Goal: Obtain resource: Download file/media

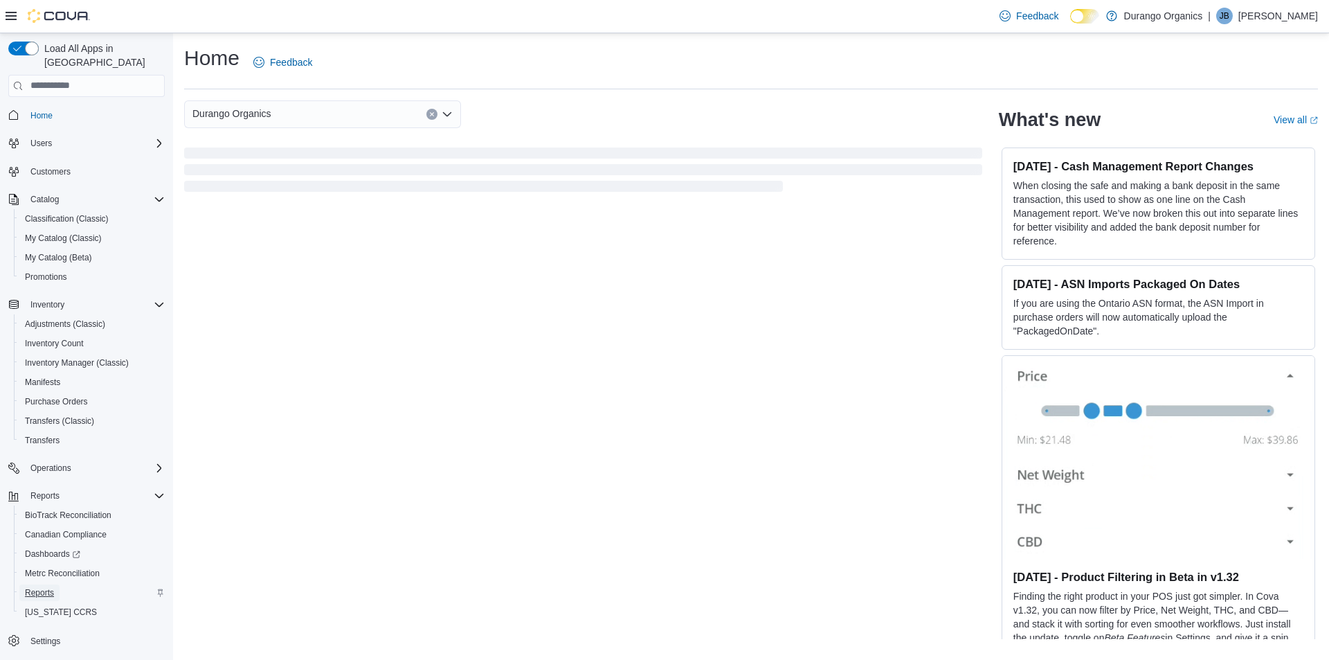
click at [46, 587] on span "Reports" at bounding box center [39, 592] width 29 height 11
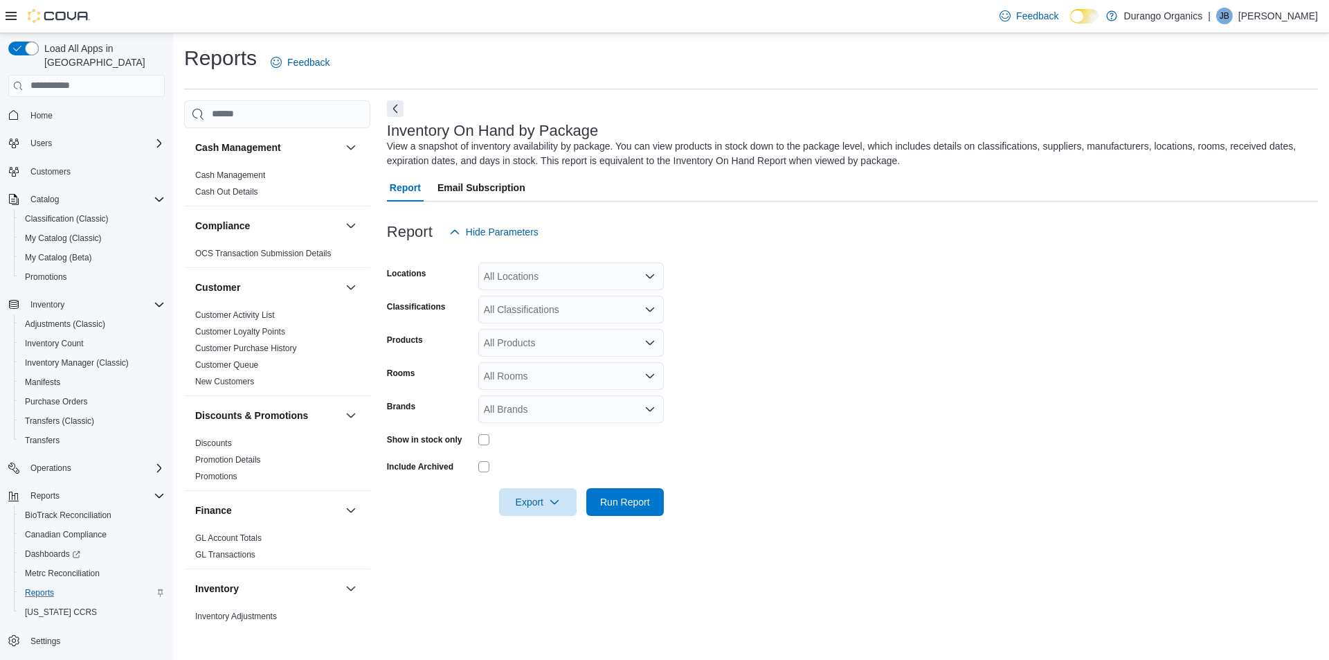
click at [593, 264] on div "All Locations" at bounding box center [571, 276] width 186 height 28
click at [416, 366] on div "Rooms" at bounding box center [430, 376] width 86 height 28
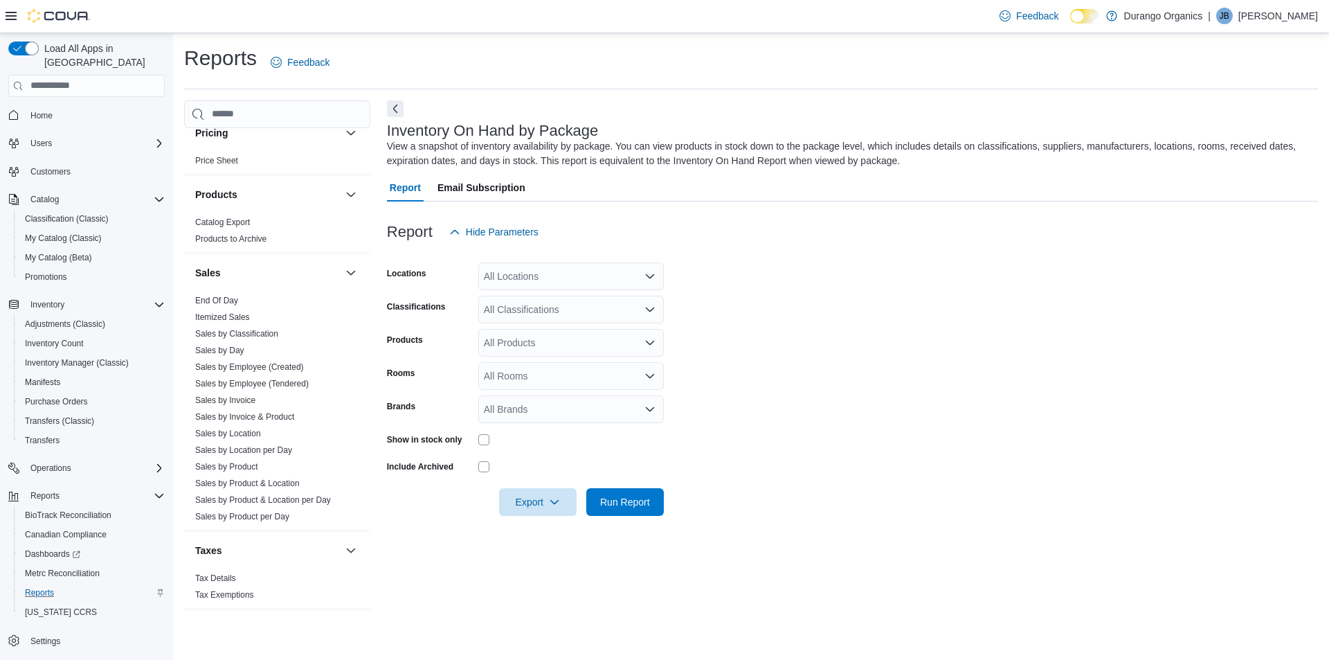
scroll to position [762, 0]
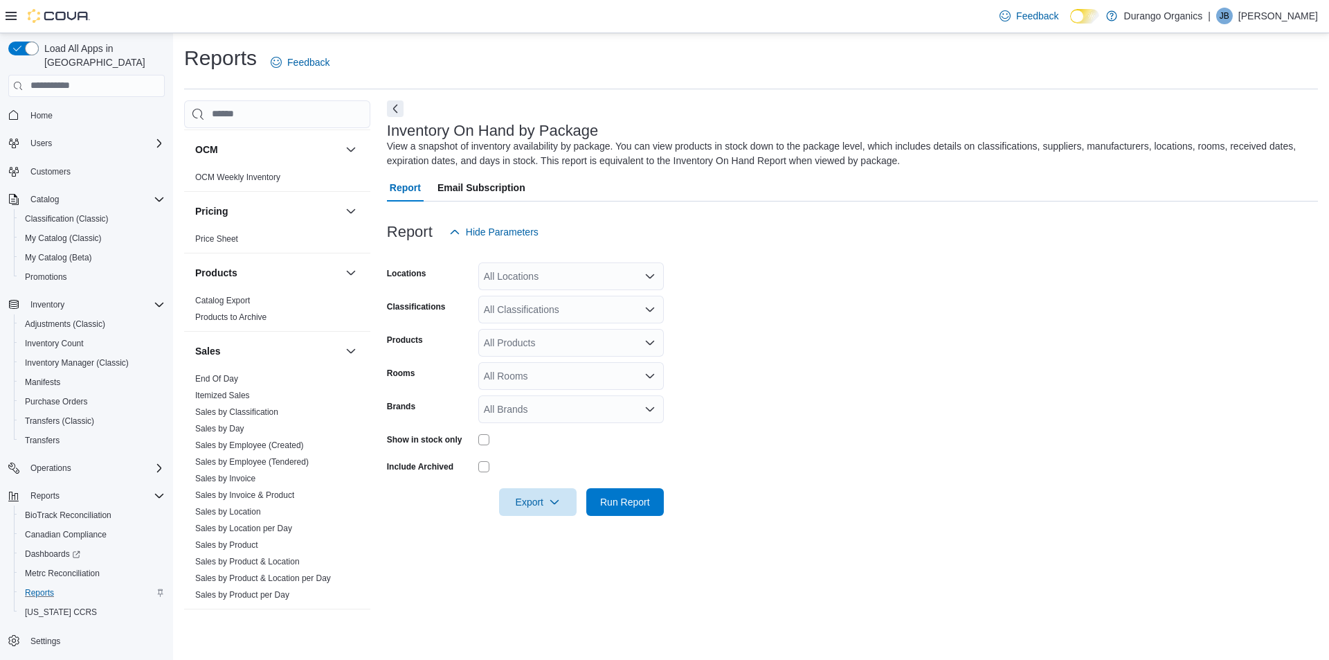
click at [597, 278] on div "All Locations" at bounding box center [571, 276] width 186 height 28
click at [521, 357] on span "[GEOGRAPHIC_DATA]" at bounding box center [558, 360] width 101 height 14
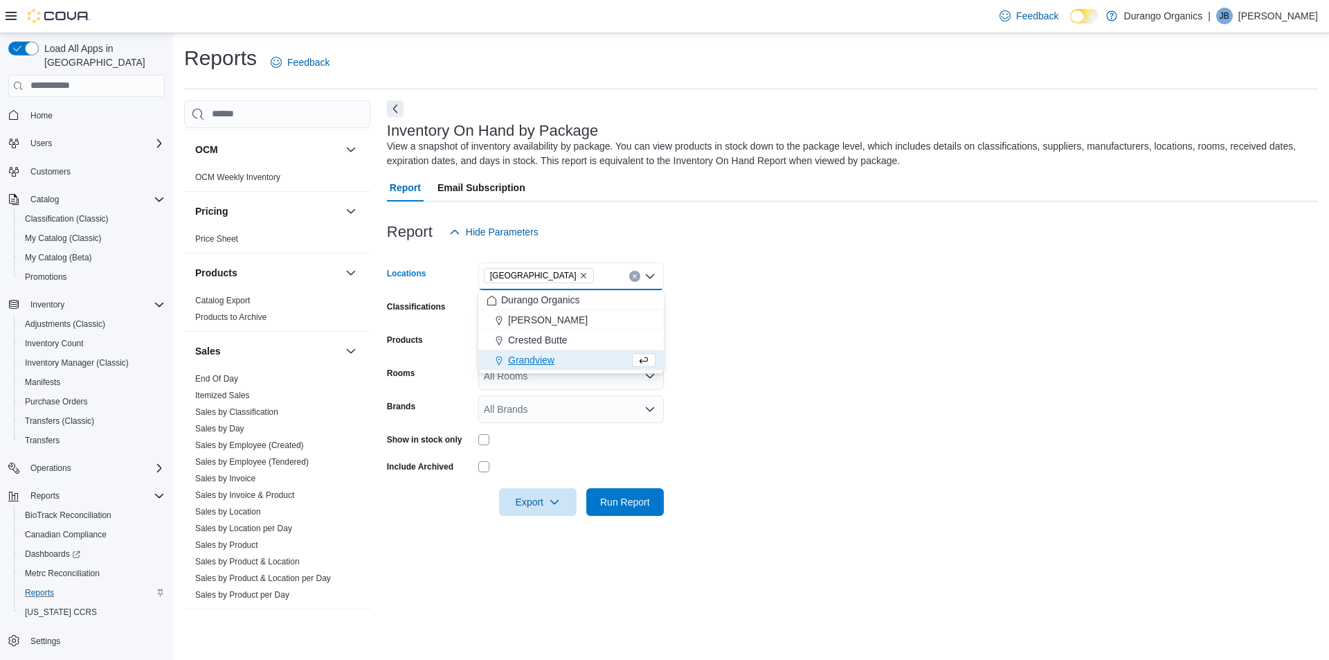
click at [782, 348] on form "Locations [GEOGRAPHIC_DATA] Combo box. Selected. [GEOGRAPHIC_DATA]. Press Backs…" at bounding box center [852, 381] width 931 height 270
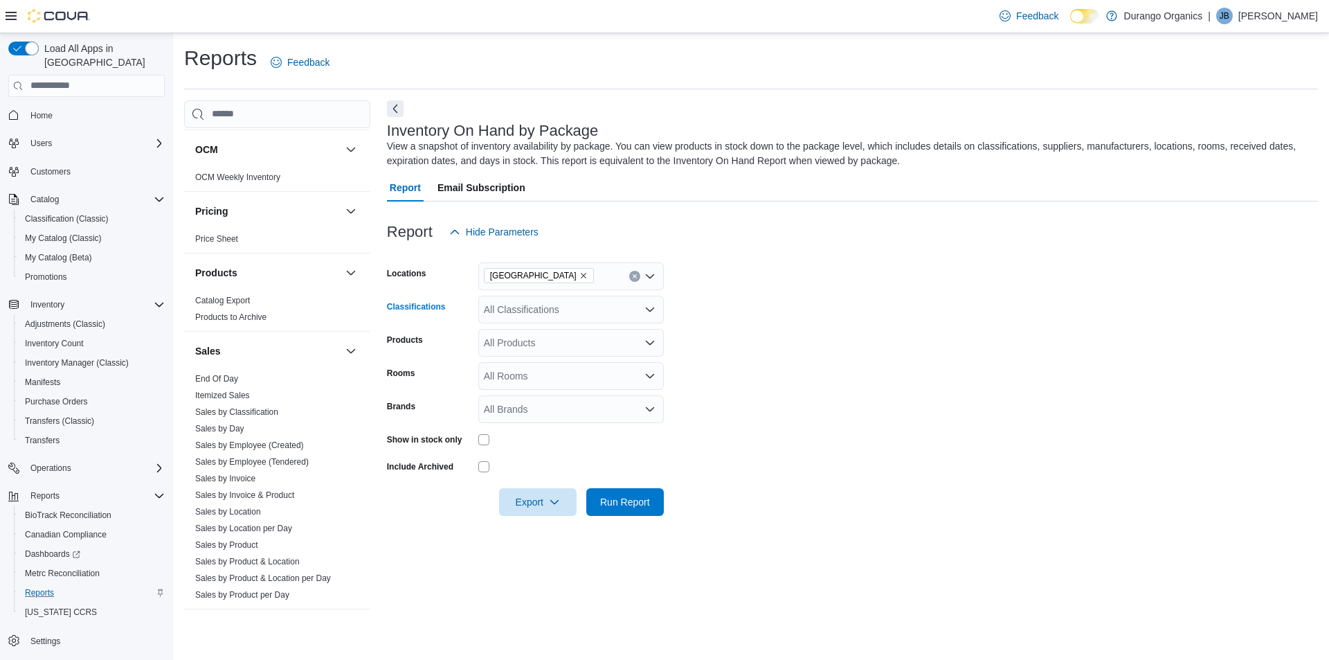
click at [562, 314] on div "All Classifications" at bounding box center [571, 310] width 186 height 28
click at [553, 456] on span "Med Edibles" at bounding box center [541, 454] width 53 height 14
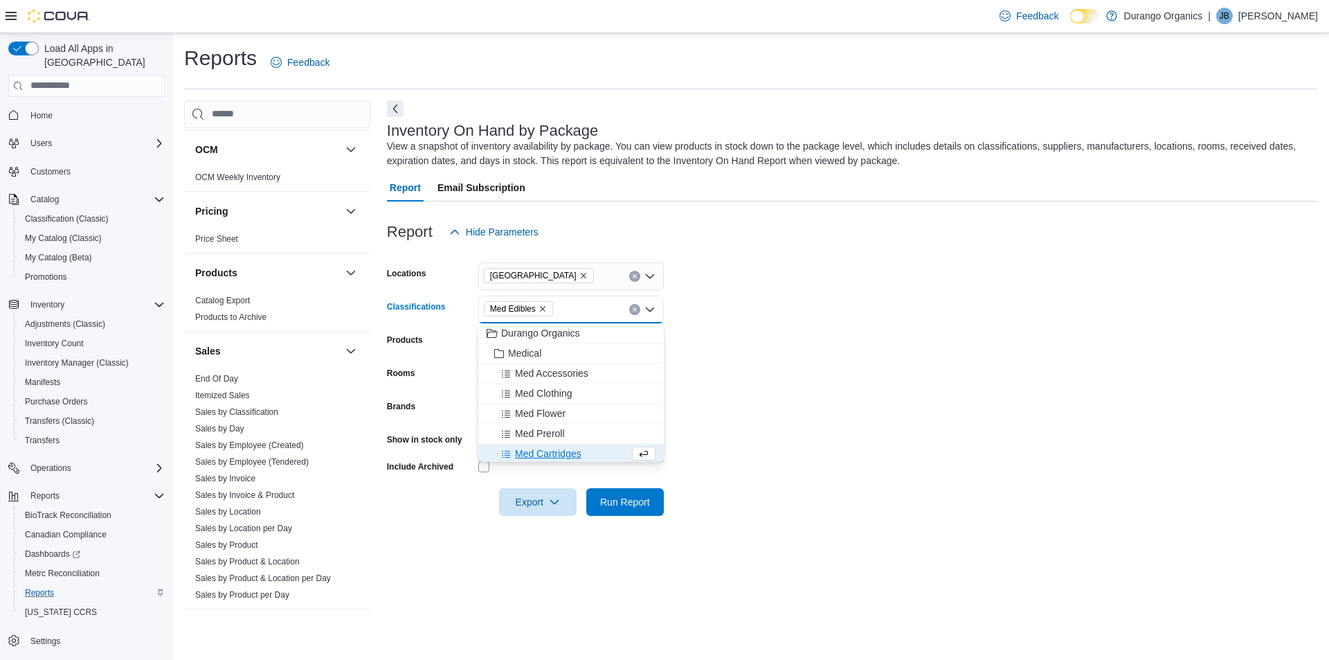
scroll to position [2, 0]
click at [762, 362] on form "Locations Durango Classifications Med Edibles Combo box. Selected. Med Edibles.…" at bounding box center [852, 381] width 931 height 270
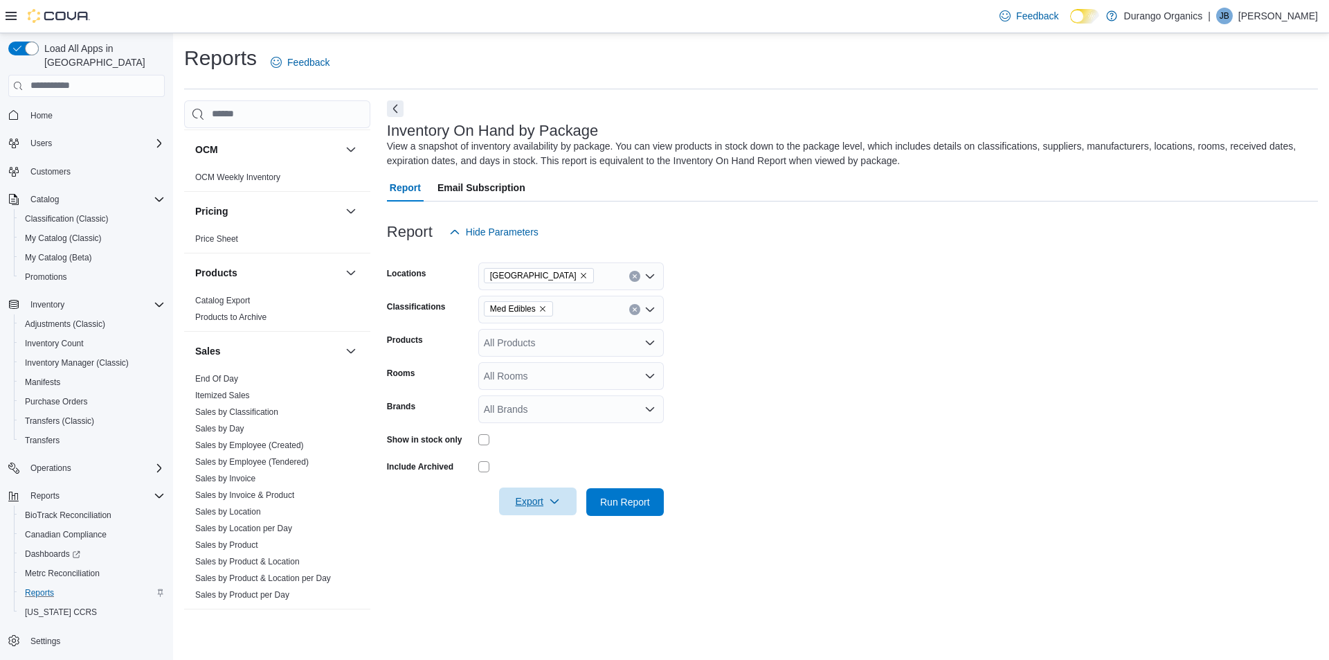
click at [548, 497] on span "Export" at bounding box center [538, 501] width 61 height 28
click at [554, 533] on span "Export to Excel" at bounding box center [540, 529] width 62 height 11
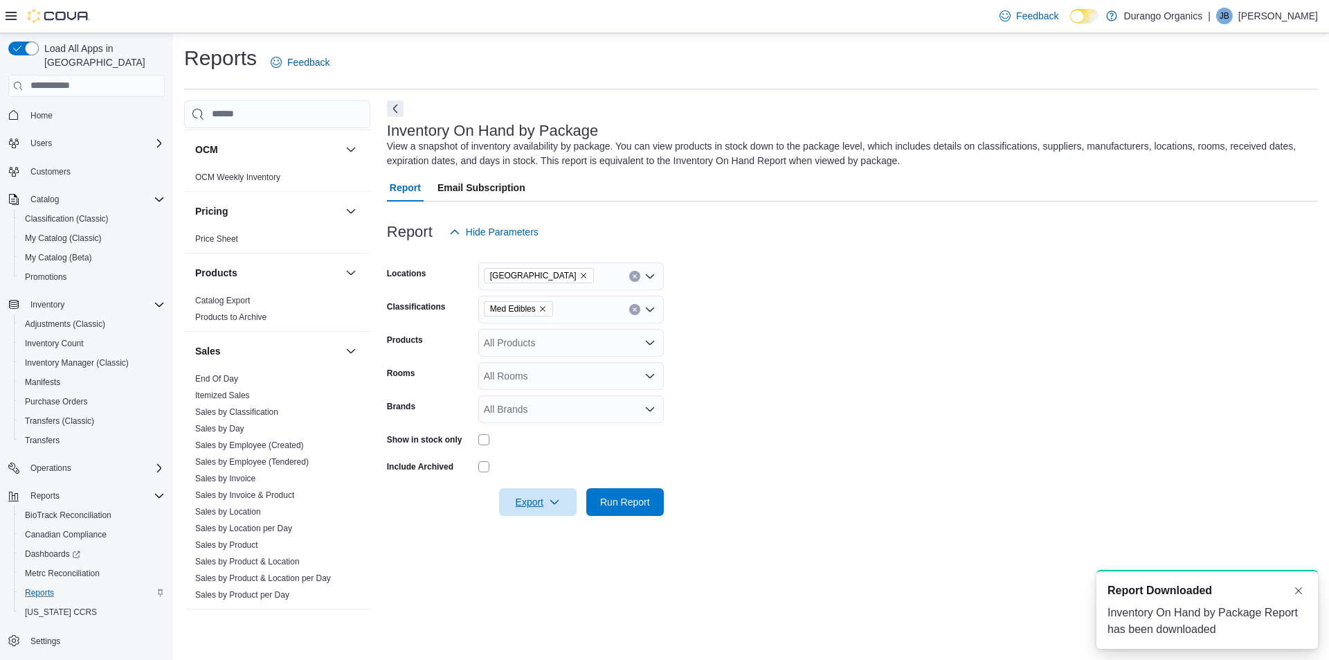
scroll to position [0, 0]
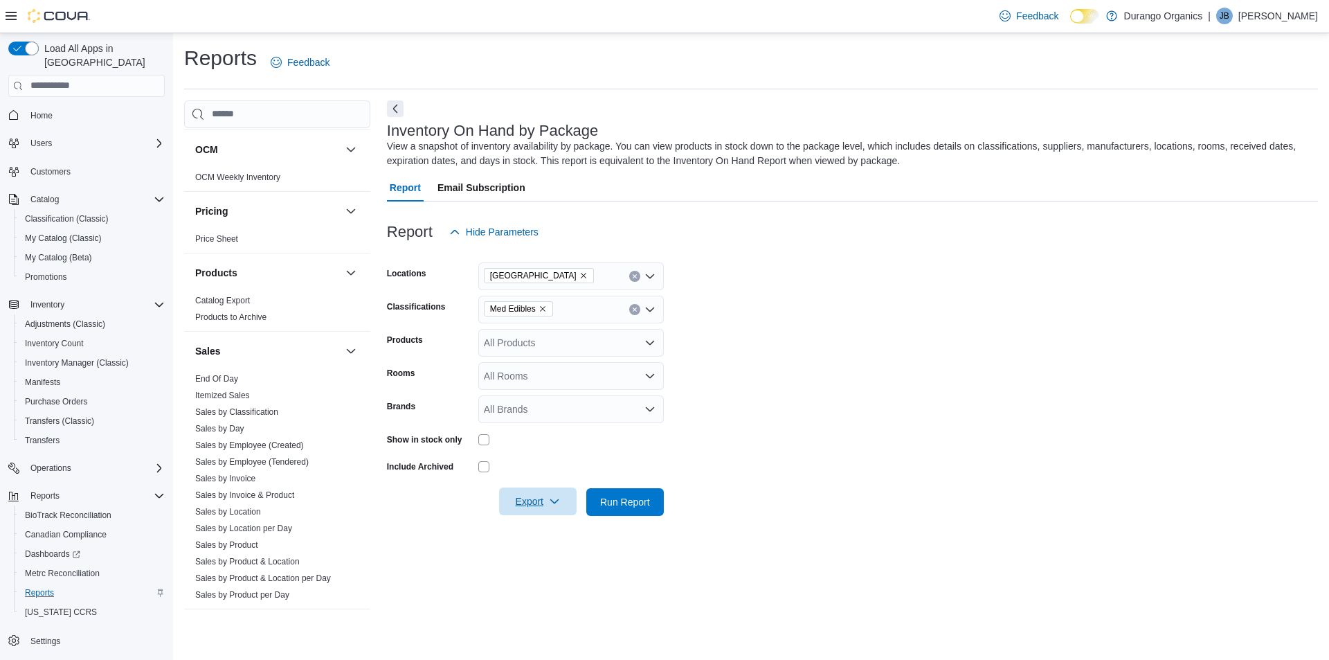
click at [543, 501] on span "Export" at bounding box center [538, 501] width 61 height 28
click at [541, 535] on span "Export to Excel" at bounding box center [540, 529] width 62 height 11
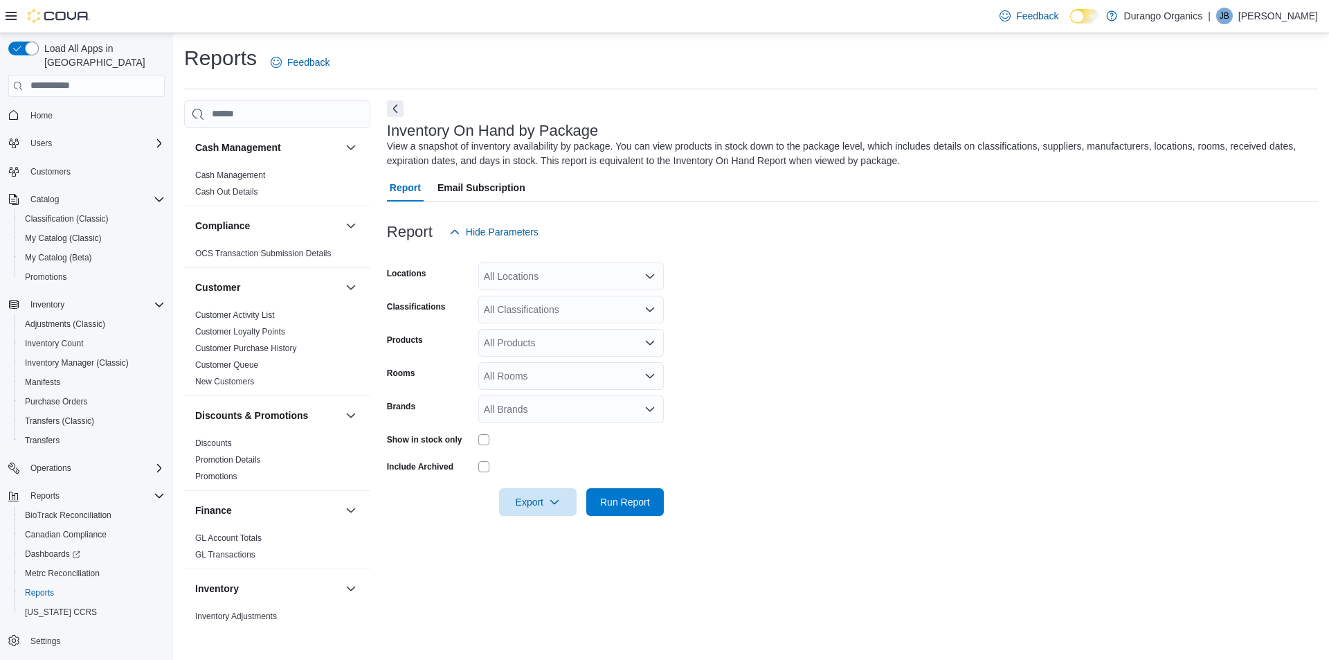
click at [559, 266] on div "All Locations" at bounding box center [571, 276] width 186 height 28
click at [531, 360] on span "[GEOGRAPHIC_DATA]" at bounding box center [558, 360] width 101 height 14
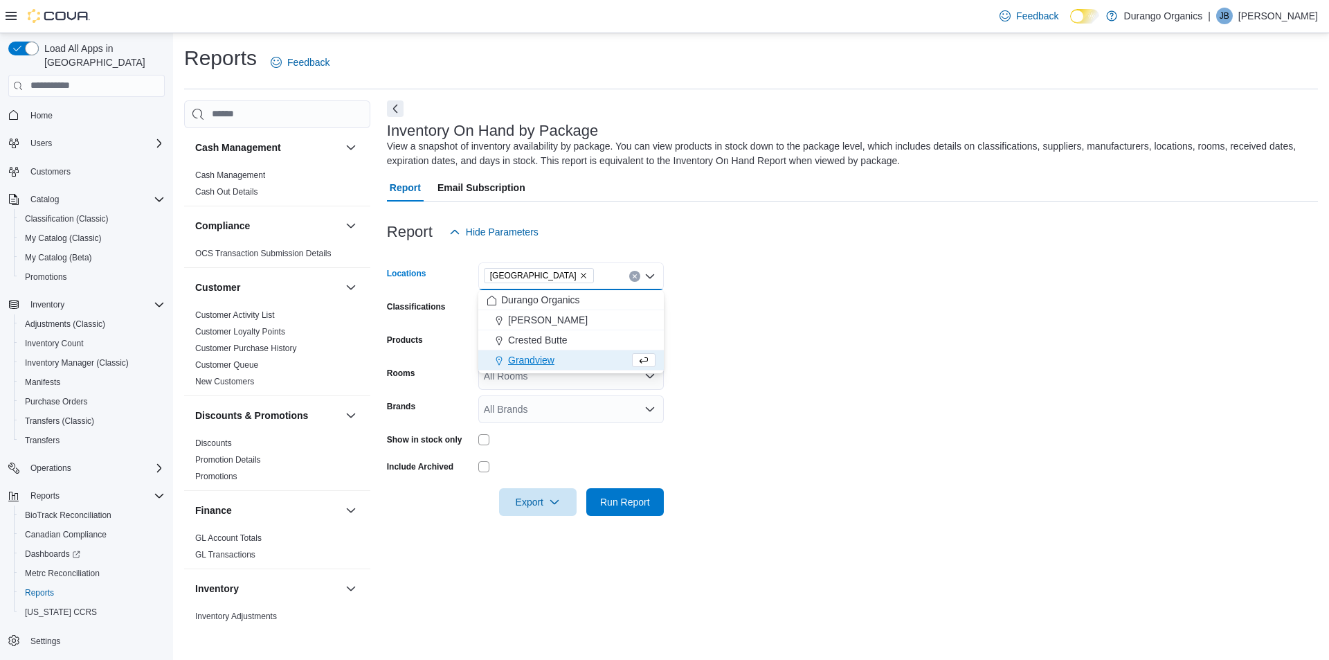
click at [761, 350] on form "Locations [GEOGRAPHIC_DATA] Combo box. Selected. [GEOGRAPHIC_DATA]. Press Backs…" at bounding box center [852, 381] width 931 height 270
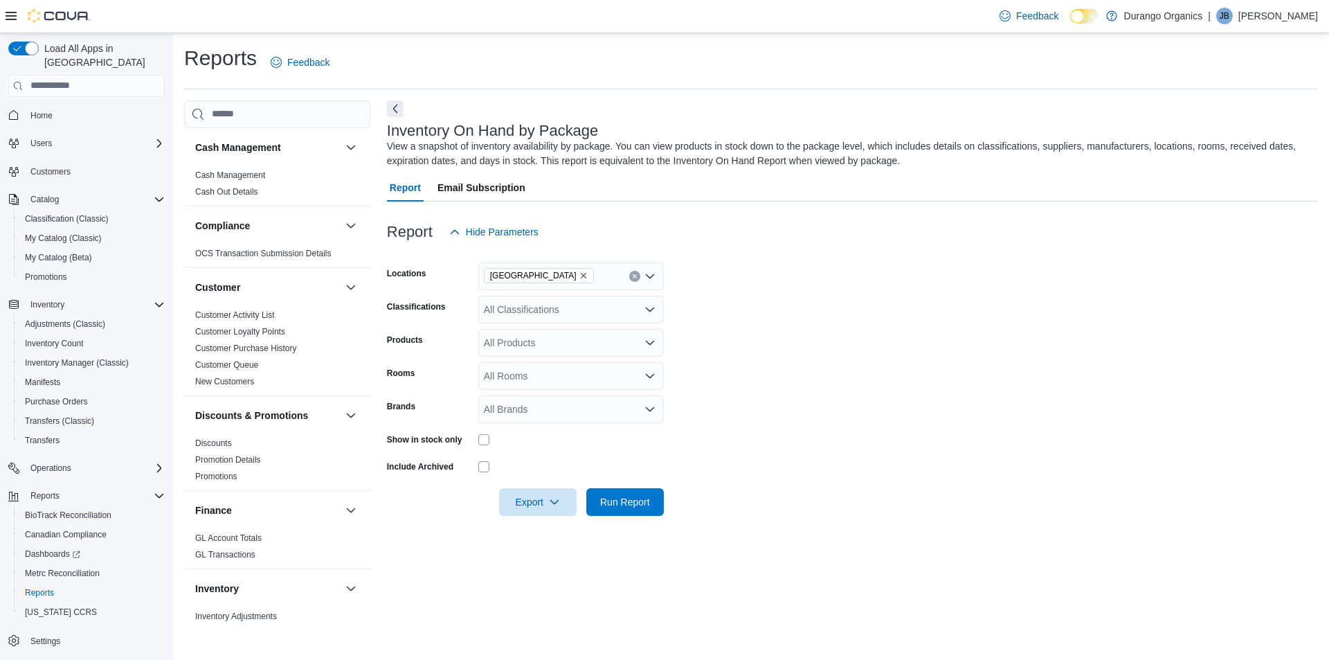
click at [619, 302] on div "All Classifications" at bounding box center [571, 310] width 186 height 28
click at [543, 454] on span "Med Edibles" at bounding box center [541, 454] width 53 height 14
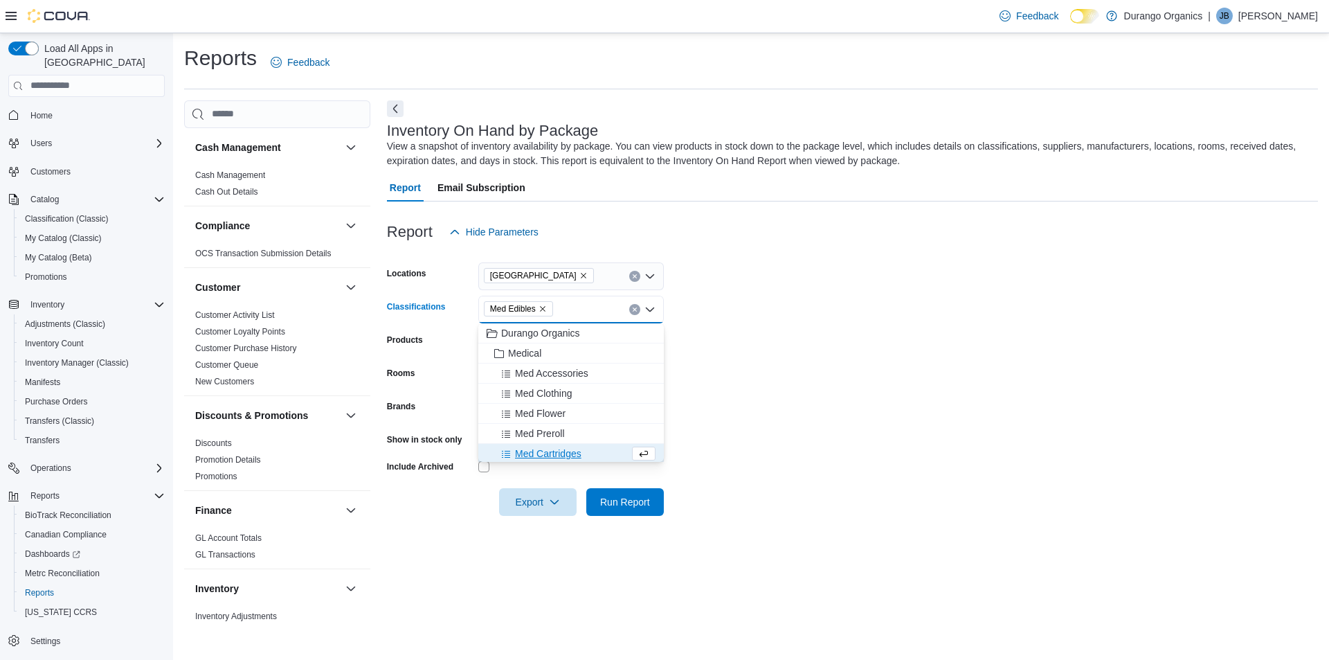
scroll to position [2, 0]
click at [823, 321] on form "Locations Durango Classifications Med Edibles Combo box. Selected. Med Edibles.…" at bounding box center [852, 381] width 931 height 270
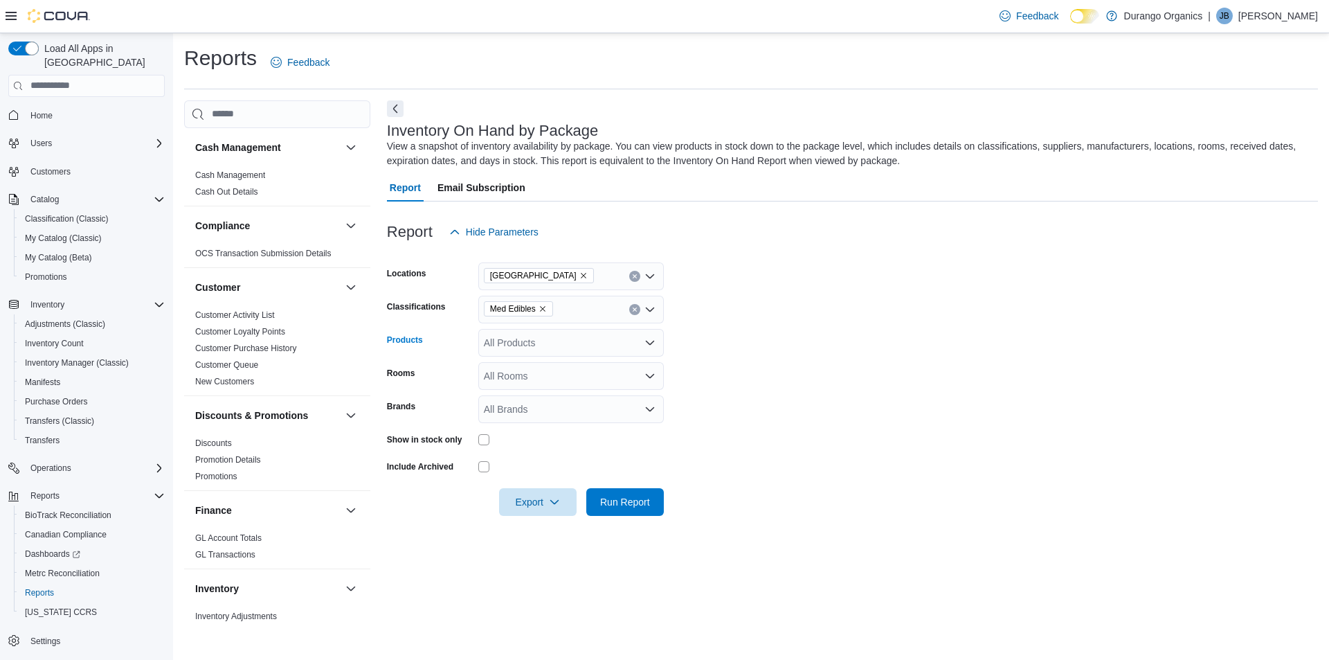
click at [600, 339] on div "All Products" at bounding box center [571, 343] width 186 height 28
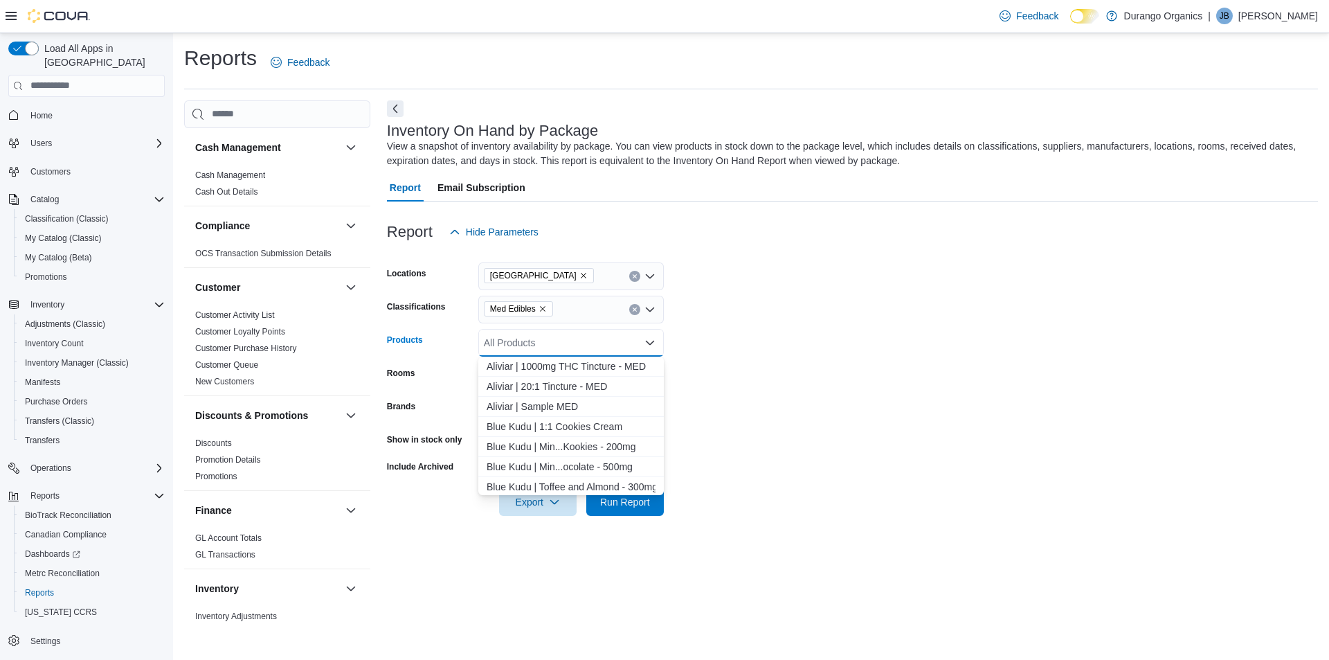
click at [851, 299] on form "Locations Durango Classifications Med Edibles Products All Products Combo box. …" at bounding box center [852, 381] width 931 height 270
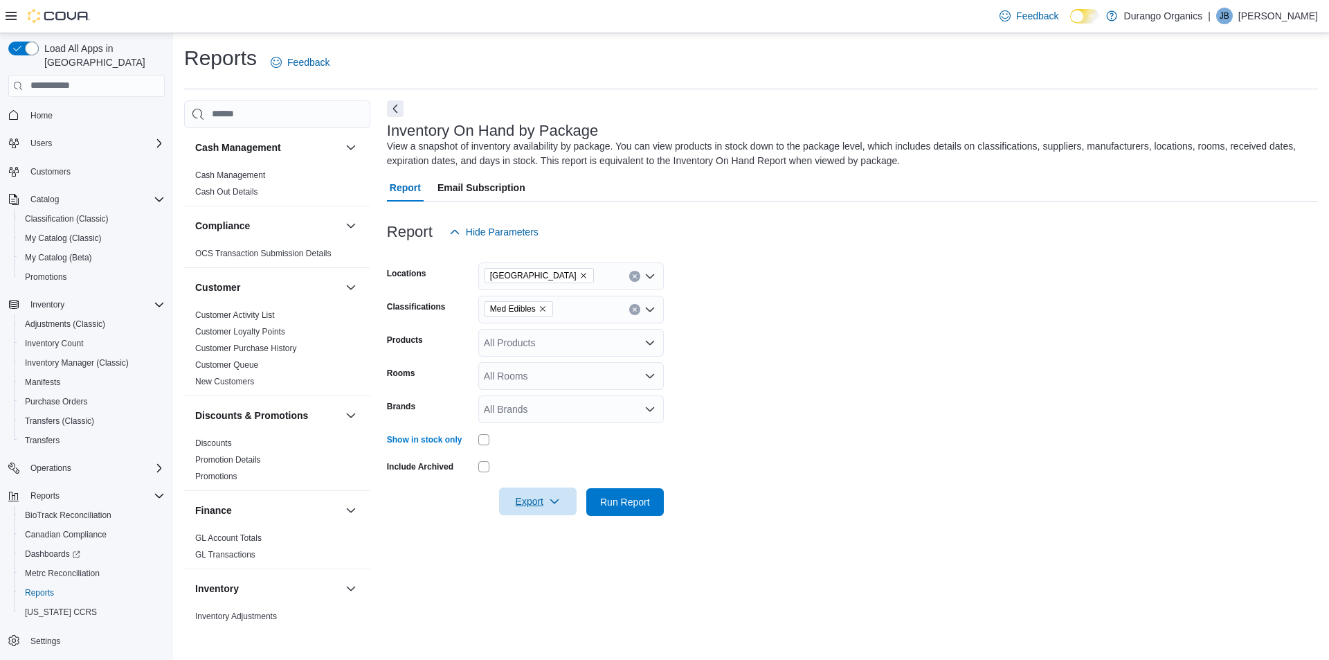
click at [539, 510] on span "Export" at bounding box center [538, 501] width 61 height 28
click at [526, 528] on span "Export to Excel" at bounding box center [540, 529] width 62 height 11
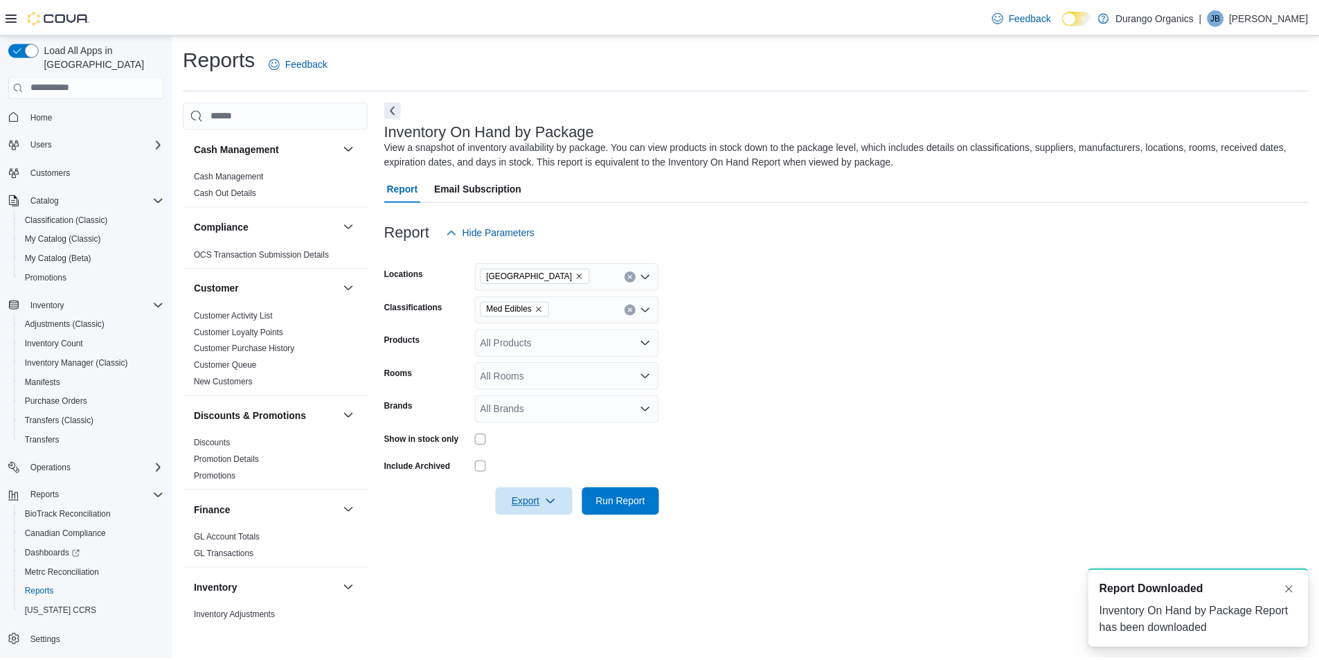
scroll to position [0, 0]
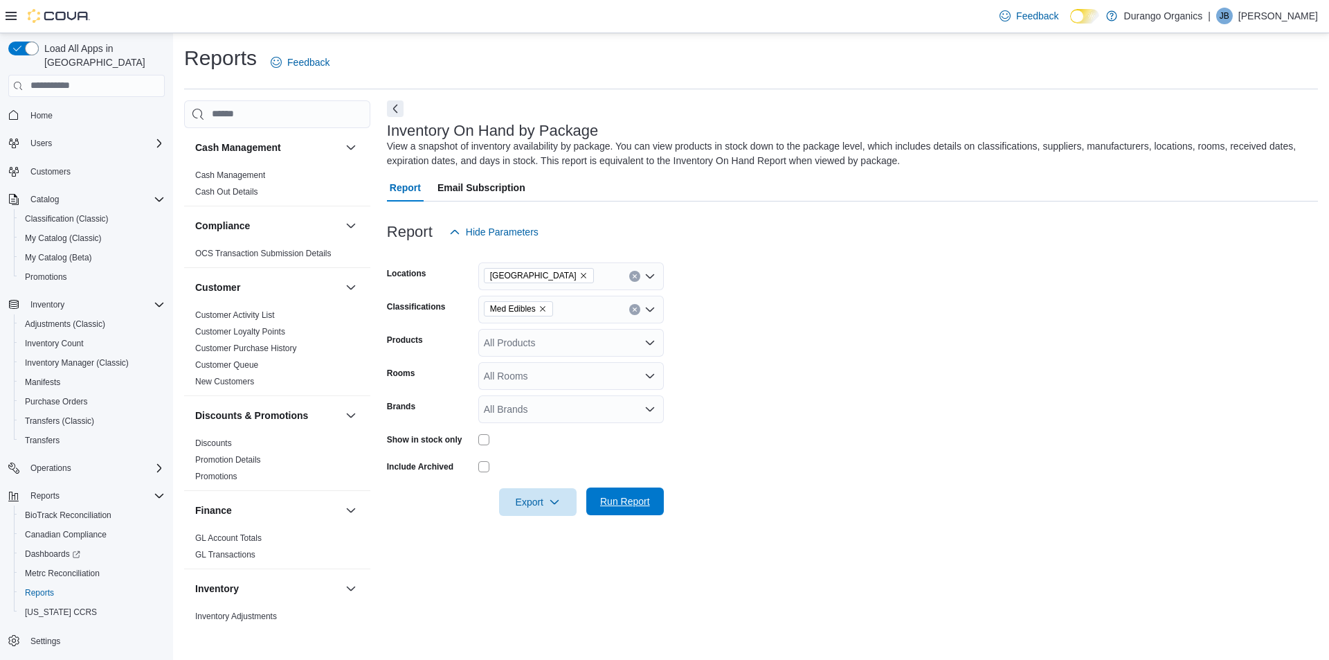
click at [649, 503] on span "Run Report" at bounding box center [625, 501] width 50 height 14
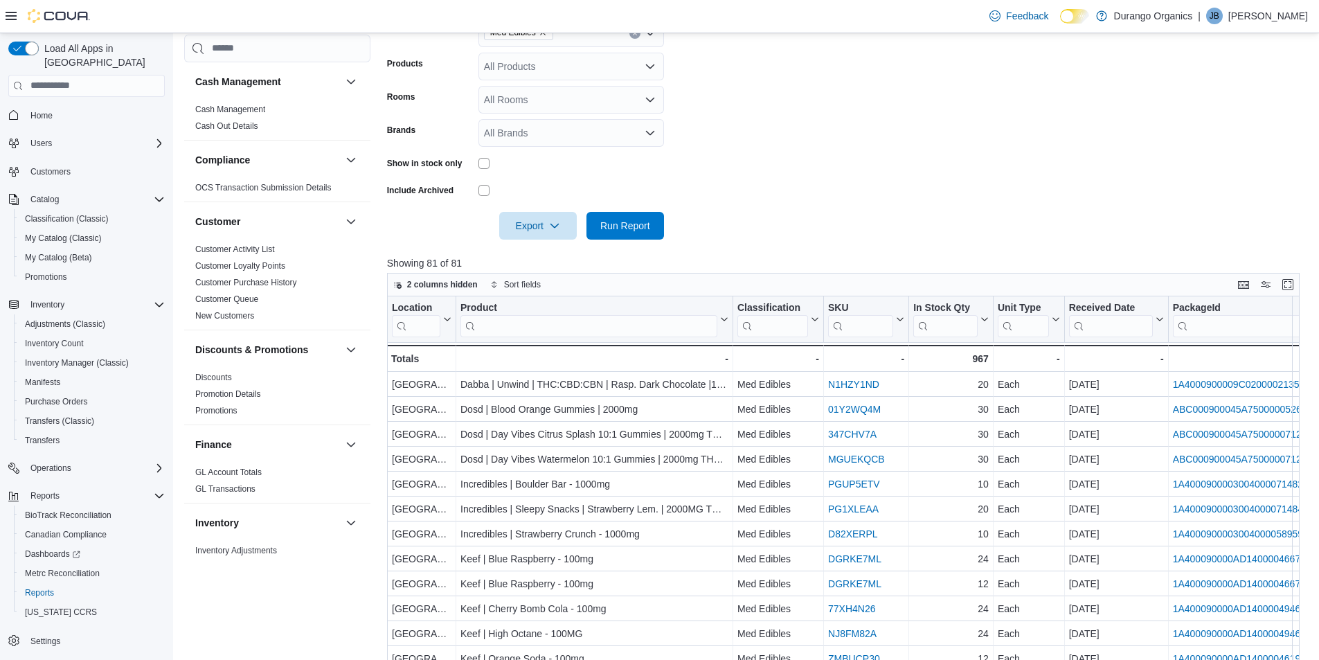
scroll to position [277, 0]
click at [543, 227] on span "Export" at bounding box center [538, 224] width 61 height 28
click at [545, 259] on button "Export to Excel" at bounding box center [540, 253] width 79 height 28
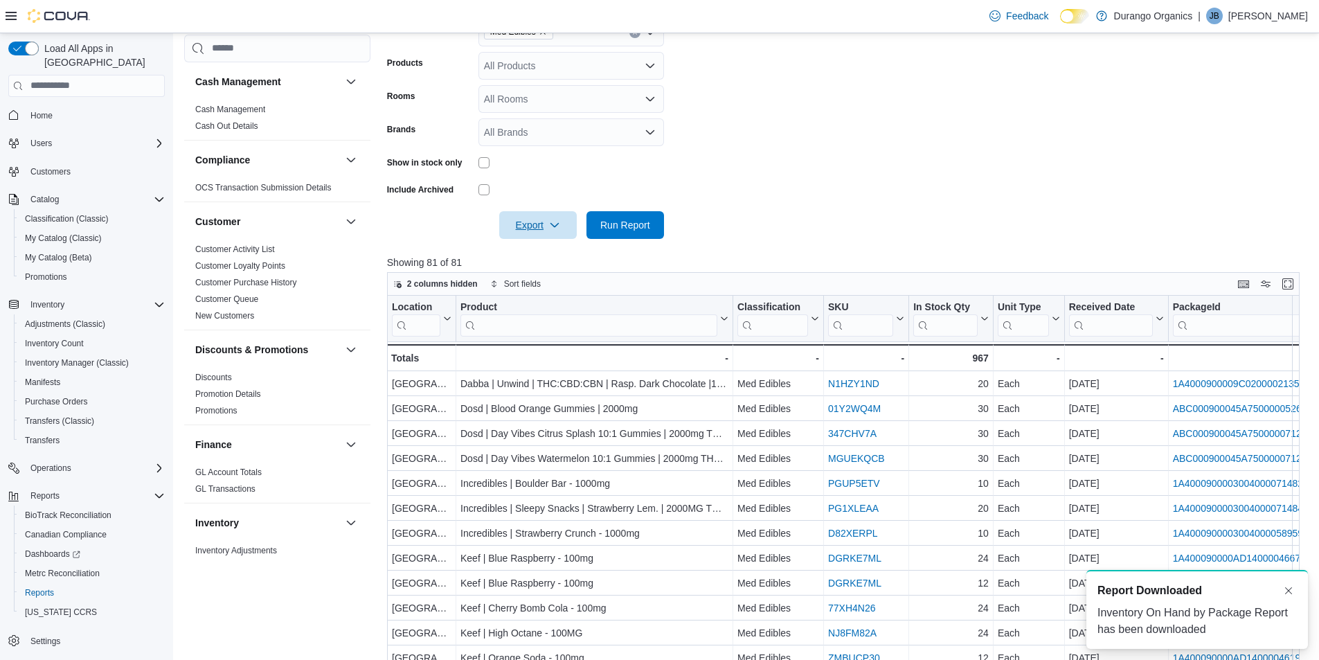
scroll to position [0, 0]
